Goal: Task Accomplishment & Management: Complete application form

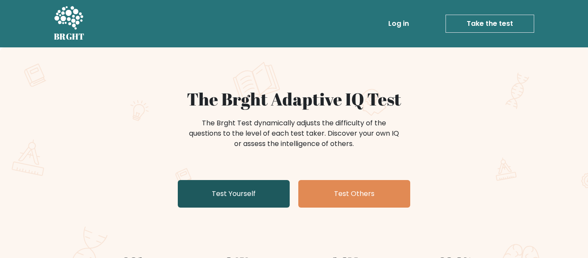
click at [251, 192] on link "Test Yourself" at bounding box center [234, 194] width 112 height 28
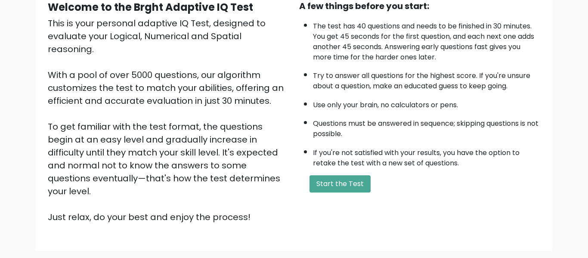
scroll to position [90, 0]
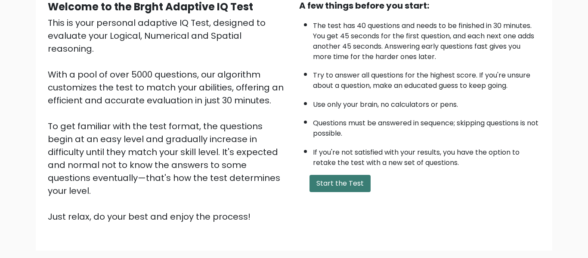
click at [338, 178] on button "Start the Test" at bounding box center [340, 183] width 61 height 17
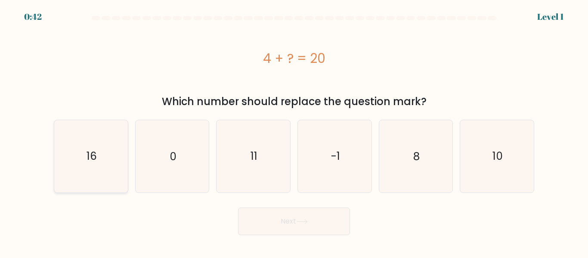
click at [79, 190] on icon "16" at bounding box center [91, 156] width 72 height 72
click at [294, 131] on input "a. 16" at bounding box center [294, 130] width 0 height 2
radio input "true"
click at [225, 220] on div "Next" at bounding box center [294, 219] width 491 height 32
click at [263, 225] on button "Next" at bounding box center [294, 222] width 112 height 28
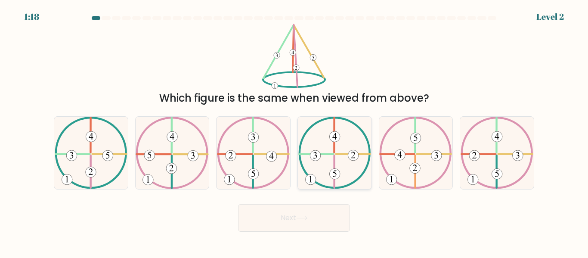
click at [342, 157] on icon at bounding box center [334, 153] width 73 height 72
click at [295, 131] on input "d." at bounding box center [294, 130] width 0 height 2
radio input "true"
click at [312, 226] on button "Next" at bounding box center [294, 218] width 112 height 28
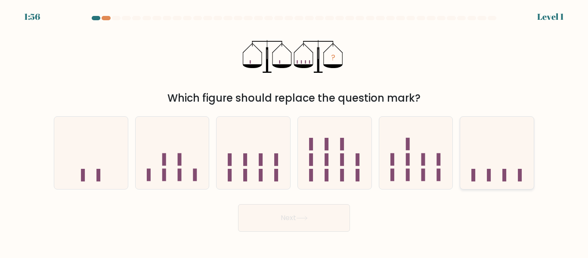
click at [483, 142] on icon at bounding box center [497, 152] width 74 height 61
click at [295, 131] on input "f." at bounding box center [294, 130] width 0 height 2
radio input "true"
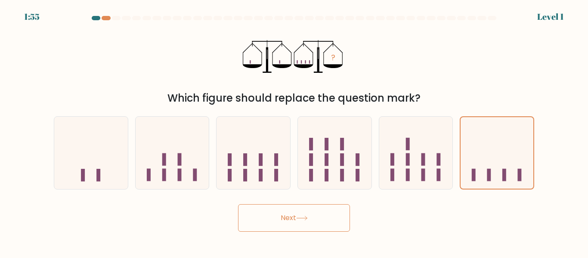
click at [262, 233] on body "1:55 Level 1" at bounding box center [294, 129] width 588 height 258
click at [265, 219] on button "Next" at bounding box center [294, 218] width 112 height 28
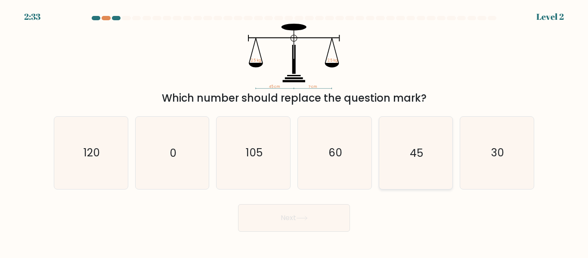
click at [427, 158] on icon "45" at bounding box center [416, 153] width 72 height 72
click at [295, 131] on input "e. 45" at bounding box center [294, 130] width 0 height 2
radio input "true"
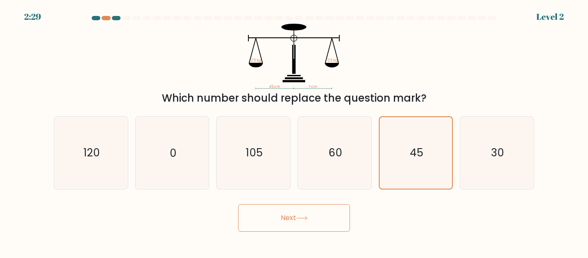
click at [315, 214] on button "Next" at bounding box center [294, 218] width 112 height 28
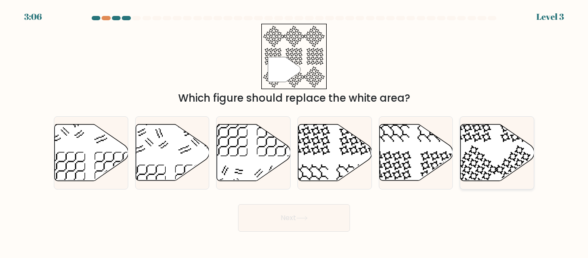
click at [466, 149] on icon at bounding box center [498, 152] width 74 height 56
click at [295, 131] on input "f." at bounding box center [294, 130] width 0 height 2
radio input "true"
click at [317, 208] on button "Next" at bounding box center [294, 218] width 112 height 28
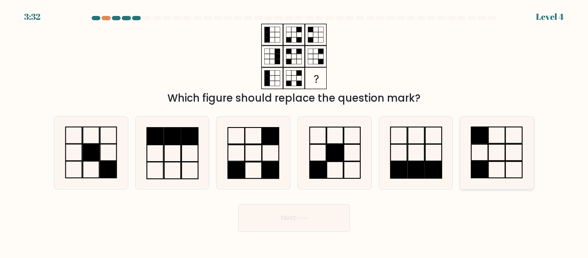
click at [489, 158] on rect at bounding box center [496, 152] width 17 height 16
click at [295, 131] on input "f." at bounding box center [294, 130] width 0 height 2
radio input "true"
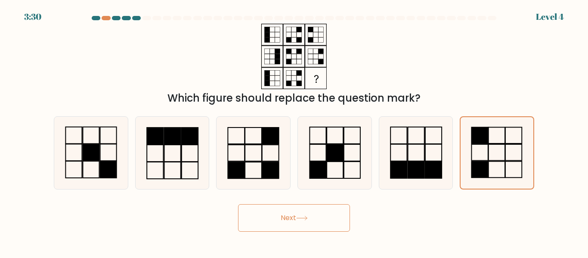
click at [287, 221] on button "Next" at bounding box center [294, 218] width 112 height 28
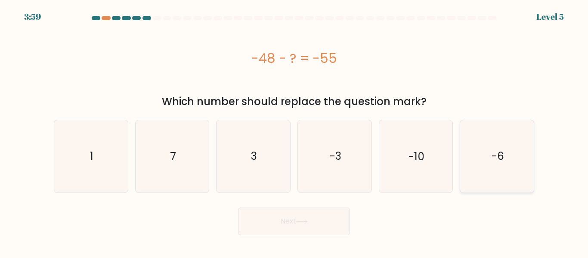
click at [494, 158] on text "-6" at bounding box center [498, 156] width 12 height 15
click at [295, 131] on input "f. -6" at bounding box center [294, 130] width 0 height 2
radio input "true"
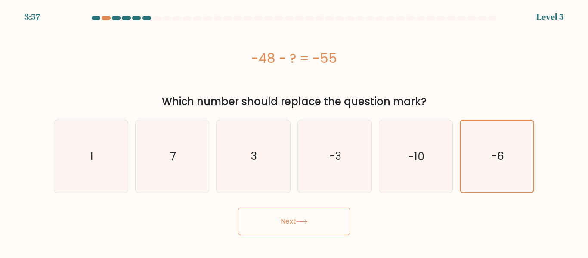
click at [297, 234] on button "Next" at bounding box center [294, 222] width 112 height 28
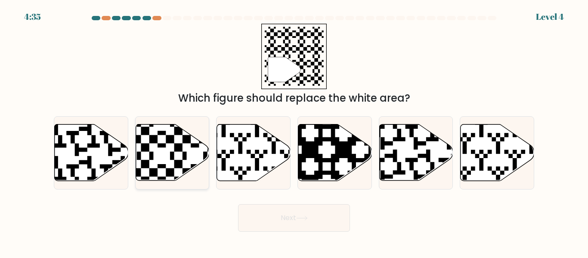
click at [182, 166] on icon at bounding box center [195, 123] width 134 height 134
click at [294, 131] on input "b." at bounding box center [294, 130] width 0 height 2
radio input "true"
click at [275, 210] on button "Next" at bounding box center [294, 218] width 112 height 28
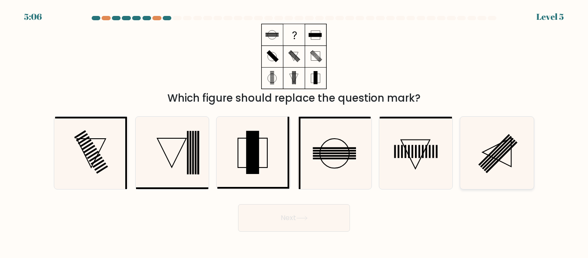
click at [501, 156] on icon at bounding box center [497, 153] width 72 height 72
click at [295, 131] on input "f." at bounding box center [294, 130] width 0 height 2
radio input "true"
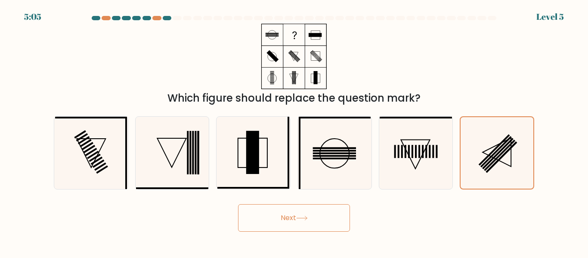
click at [301, 233] on body "5:05 Level 5" at bounding box center [294, 129] width 588 height 258
click at [295, 220] on button "Next" at bounding box center [294, 218] width 112 height 28
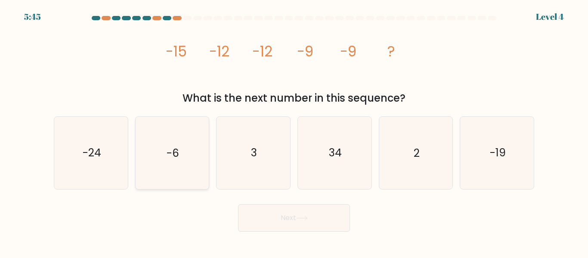
click at [180, 174] on icon "-6" at bounding box center [172, 153] width 72 height 72
click at [294, 131] on input "b. -6" at bounding box center [294, 130] width 0 height 2
radio input "true"
click at [303, 225] on button "Next" at bounding box center [294, 218] width 112 height 28
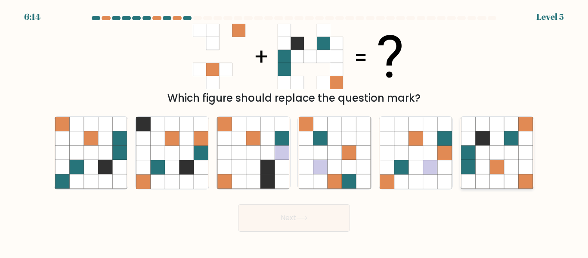
click at [498, 161] on icon at bounding box center [497, 167] width 14 height 14
click at [295, 131] on input "f." at bounding box center [294, 130] width 0 height 2
radio input "true"
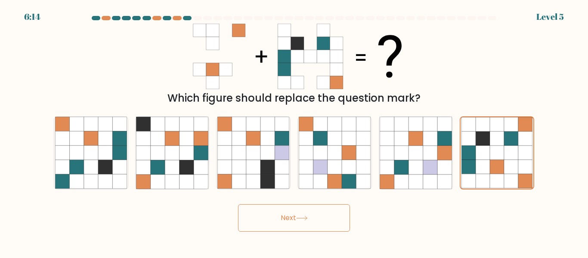
click at [297, 200] on div "Next" at bounding box center [294, 216] width 491 height 32
click at [299, 217] on icon at bounding box center [302, 218] width 12 height 5
